Goal: Task Accomplishment & Management: Use online tool/utility

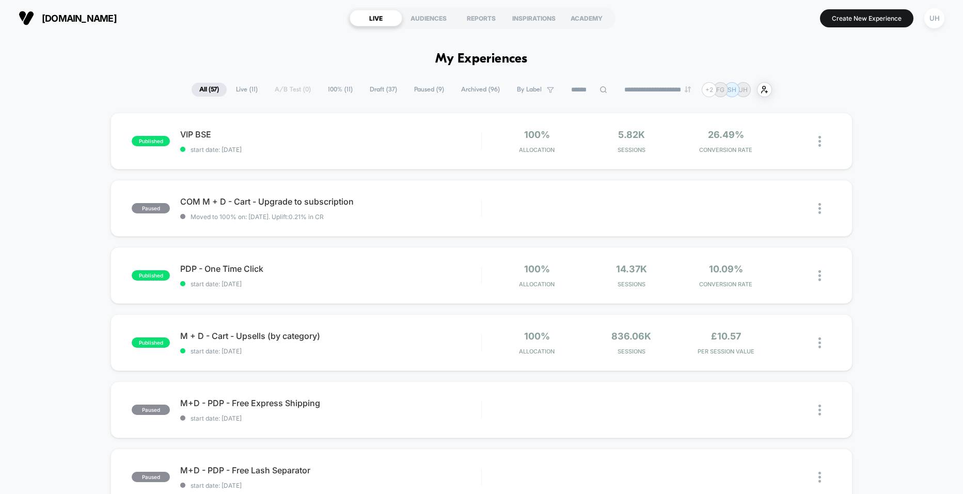
click at [418, 89] on span "Paused ( 9 )" at bounding box center [429, 90] width 45 height 14
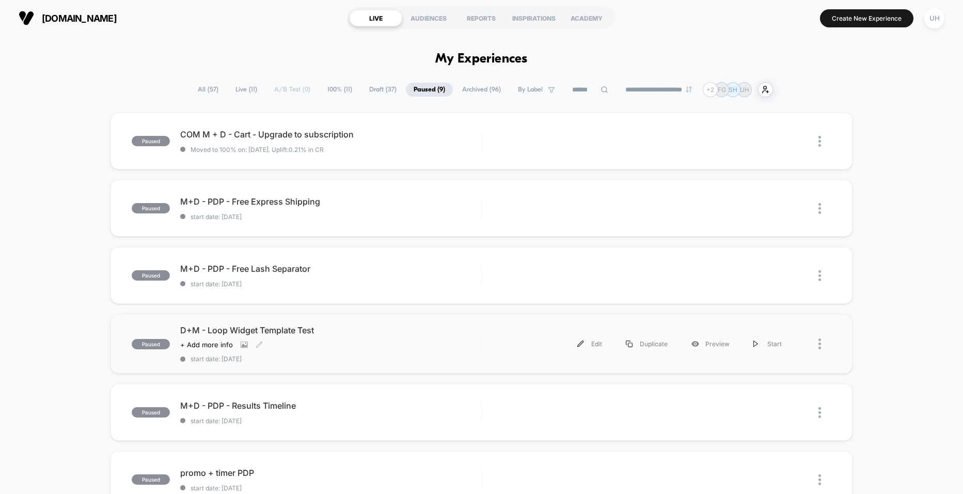
click at [397, 347] on div "D+M - Loop Widget Template Test Click to view images Click to edit experience d…" at bounding box center [330, 344] width 301 height 38
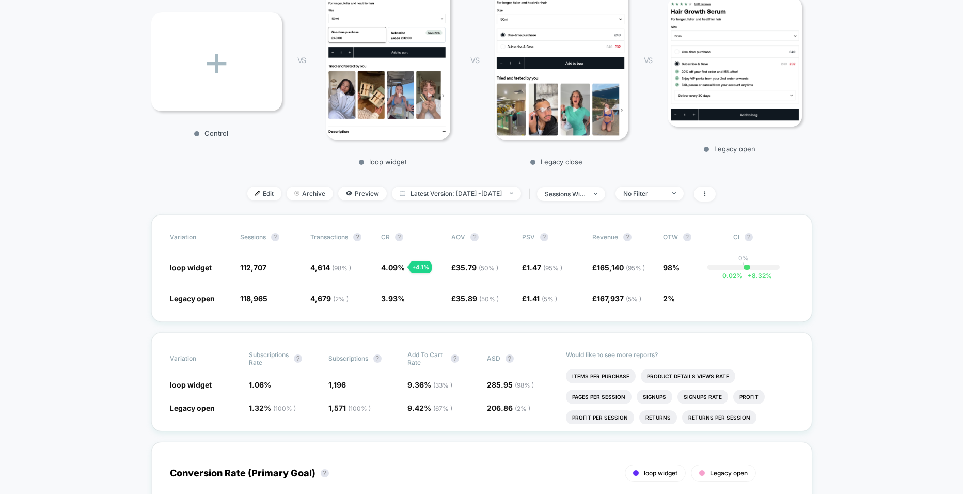
scroll to position [152, 0]
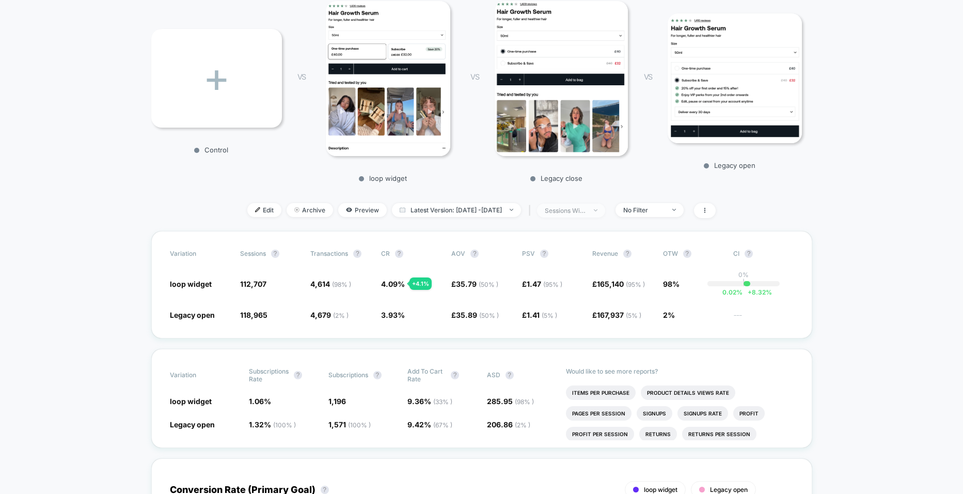
click at [586, 212] on div "sessions with impression" at bounding box center [565, 211] width 41 height 8
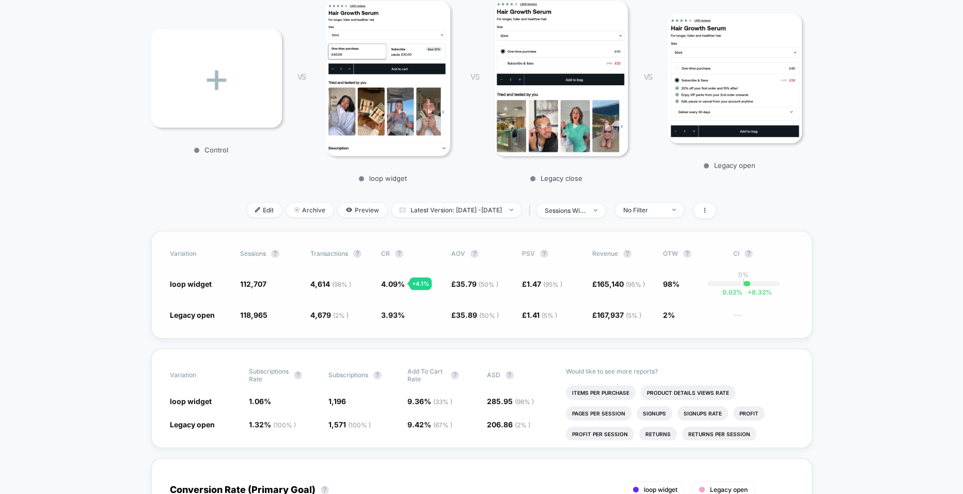
scroll to position [130, 0]
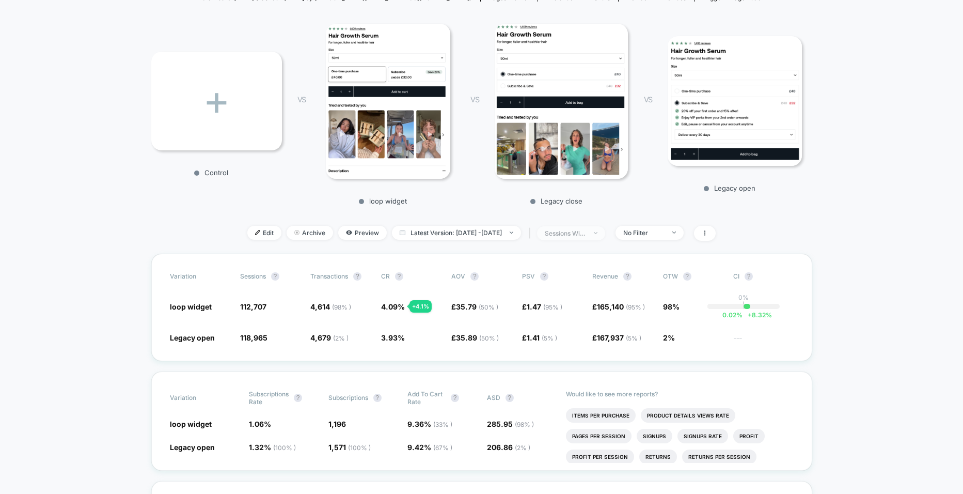
click at [586, 232] on div "sessions with impression" at bounding box center [565, 233] width 41 height 8
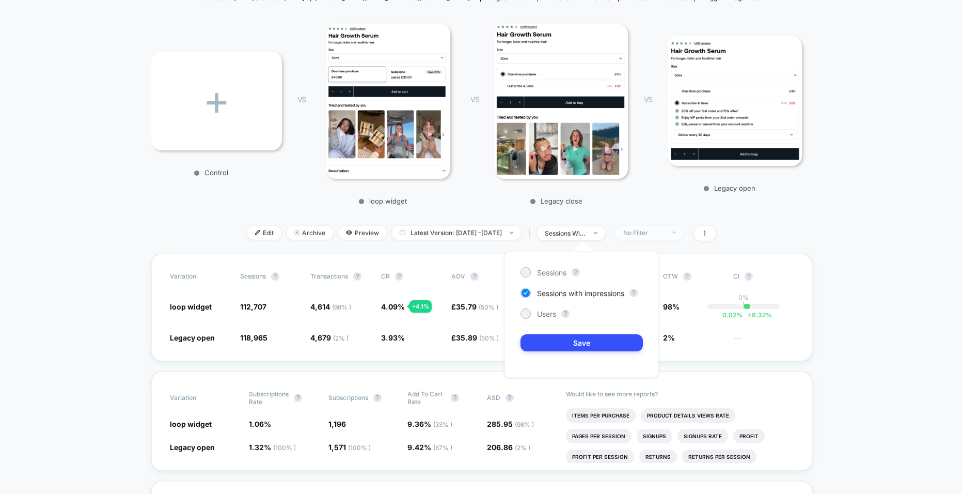
click at [665, 235] on div "No Filter" at bounding box center [644, 233] width 41 height 8
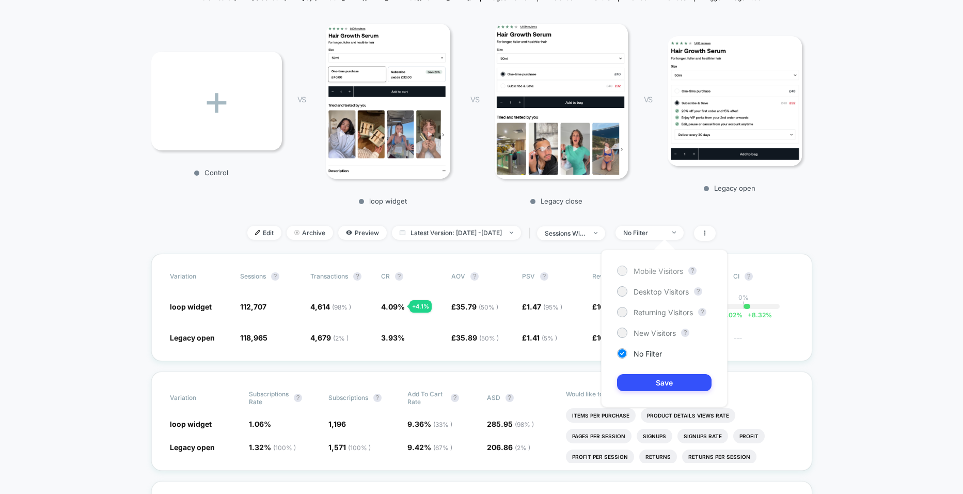
click at [618, 270] on div at bounding box center [622, 271] width 8 height 8
click at [654, 380] on button "Save" at bounding box center [664, 382] width 95 height 17
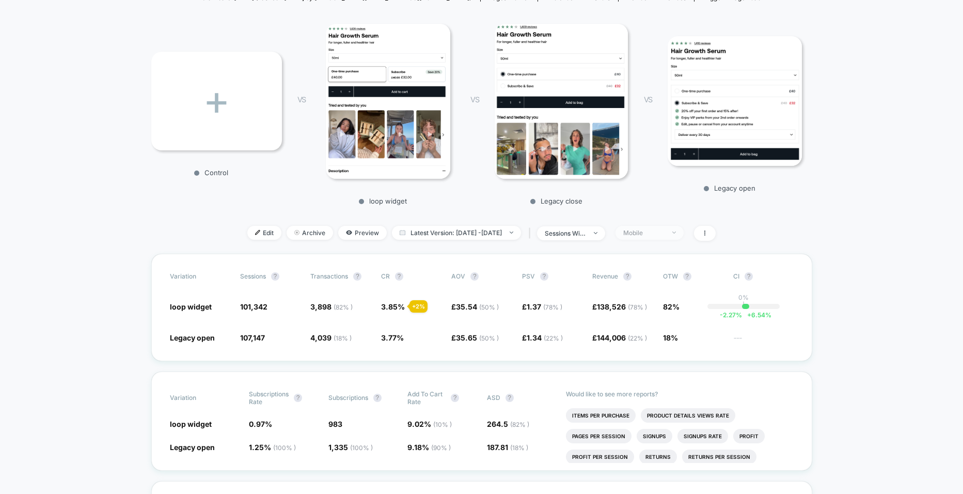
click at [659, 235] on div "Mobile" at bounding box center [644, 233] width 41 height 8
click at [621, 293] on div at bounding box center [622, 291] width 8 height 8
click at [651, 382] on button "Save" at bounding box center [664, 382] width 95 height 17
click at [665, 236] on div "Desktop" at bounding box center [644, 233] width 41 height 8
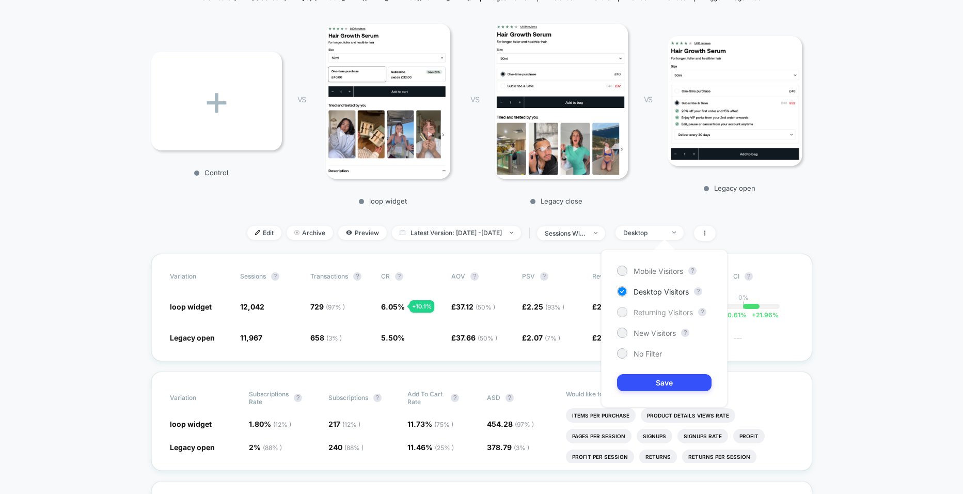
click at [625, 314] on div at bounding box center [622, 312] width 8 height 8
click at [650, 378] on button "Save" at bounding box center [664, 382] width 95 height 17
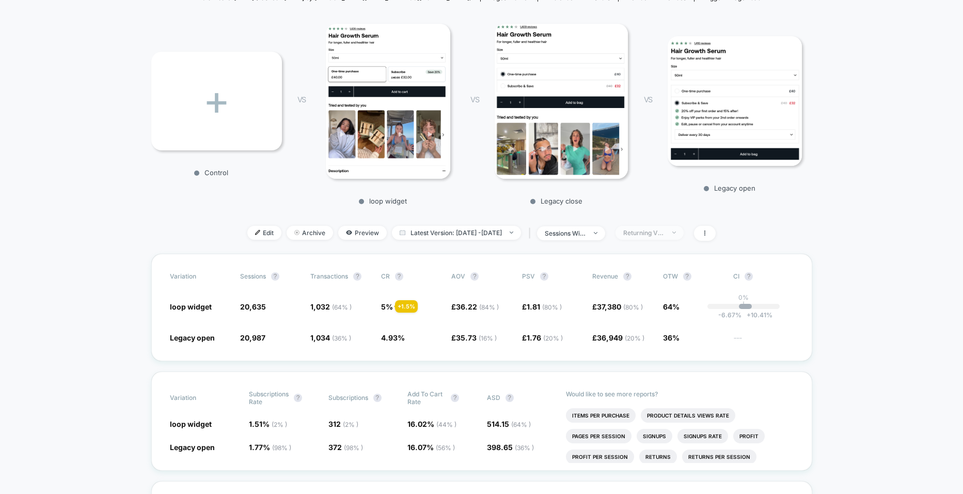
click at [661, 230] on div "Returning Visitors" at bounding box center [644, 233] width 41 height 8
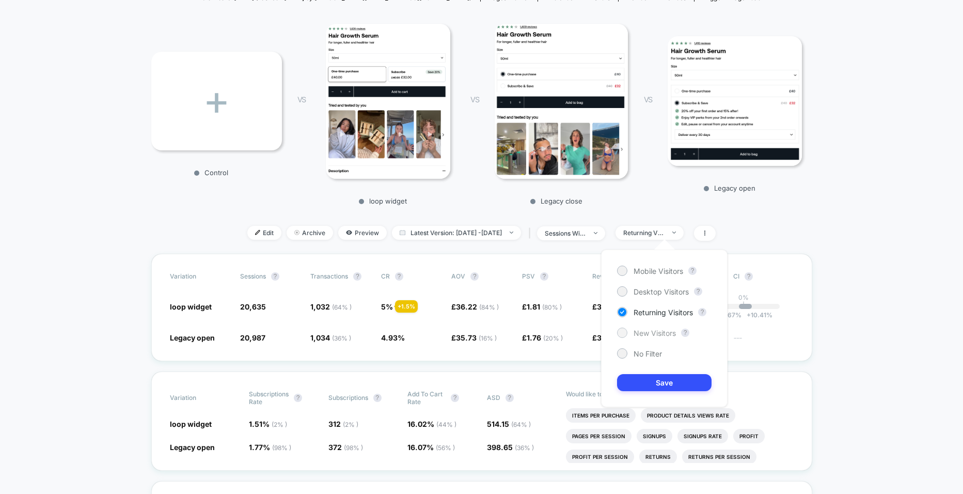
click at [620, 331] on div at bounding box center [622, 333] width 8 height 8
click at [639, 379] on button "Save" at bounding box center [664, 382] width 95 height 17
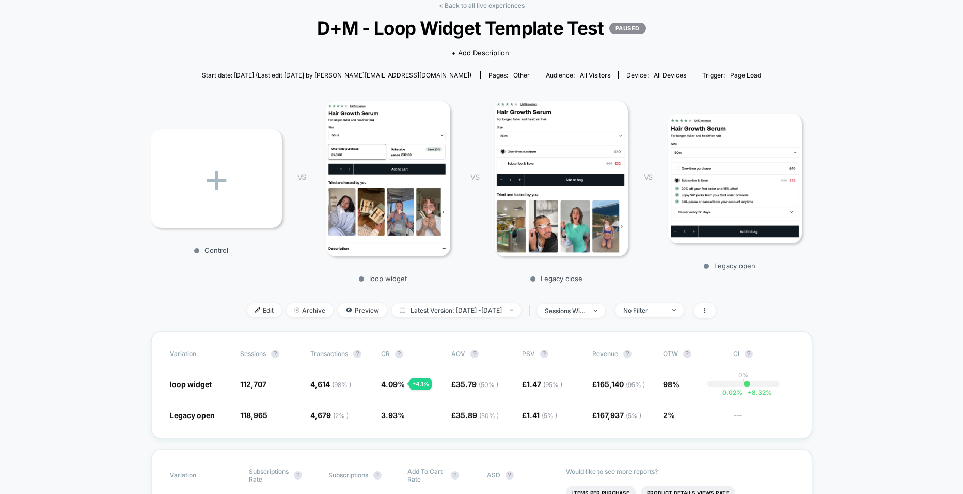
scroll to position [62, 0]
